Goal: Register for event/course

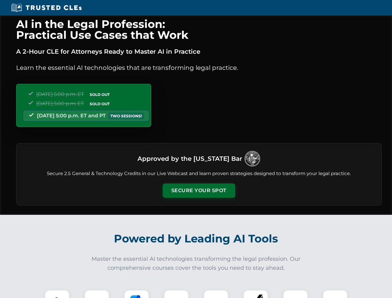
click at [199, 191] on button "Secure Your Spot" at bounding box center [199, 190] width 73 height 14
click at [57, 294] on img at bounding box center [57, 302] width 18 height 18
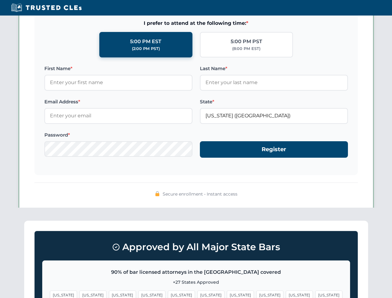
click at [227, 294] on span "[US_STATE]" at bounding box center [240, 294] width 27 height 9
click at [286, 294] on span "[US_STATE]" at bounding box center [299, 294] width 27 height 9
